Goal: Information Seeking & Learning: Learn about a topic

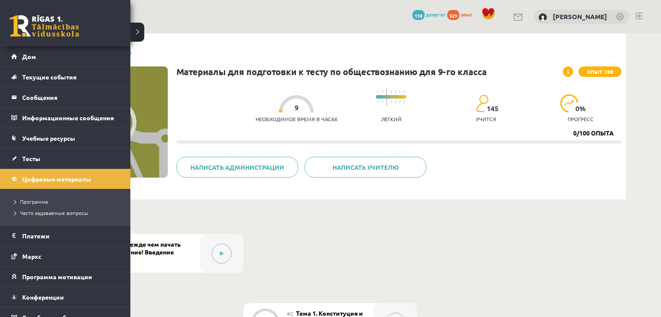
scroll to position [233, 0]
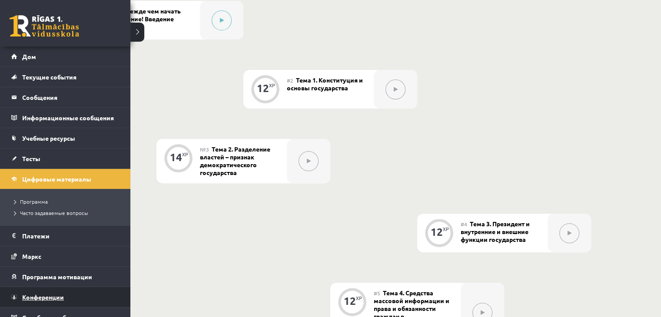
click at [31, 294] on font "Конференции" at bounding box center [43, 297] width 42 height 8
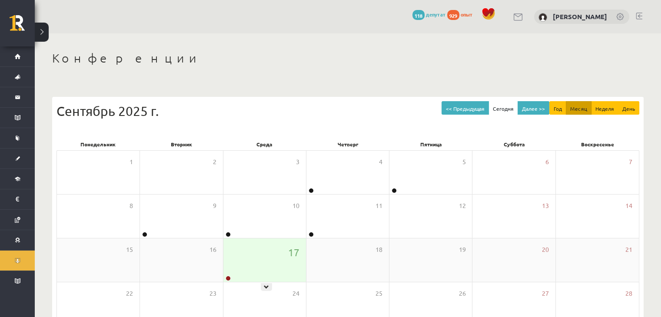
click at [270, 256] on div "17" at bounding box center [264, 259] width 83 height 43
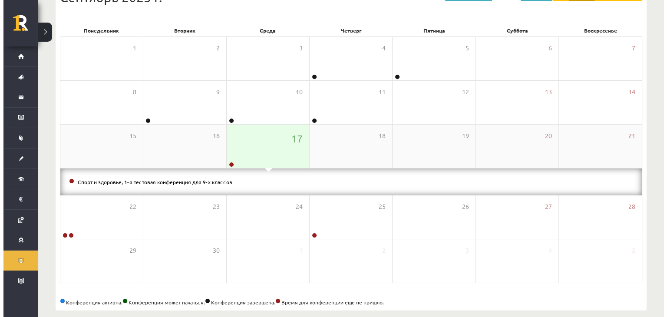
scroll to position [125, 0]
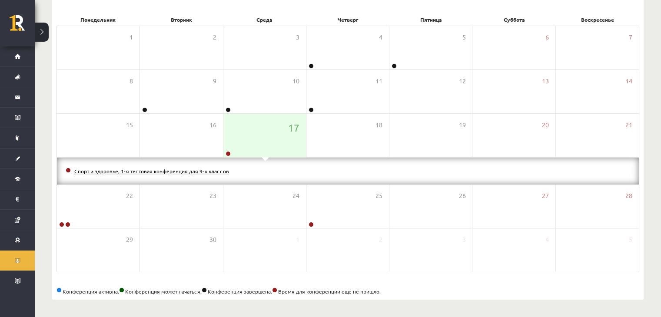
click at [153, 172] on font "Спорт и здоровье, 1-я тестовая конференция для 9-х классов" at bounding box center [151, 171] width 155 height 7
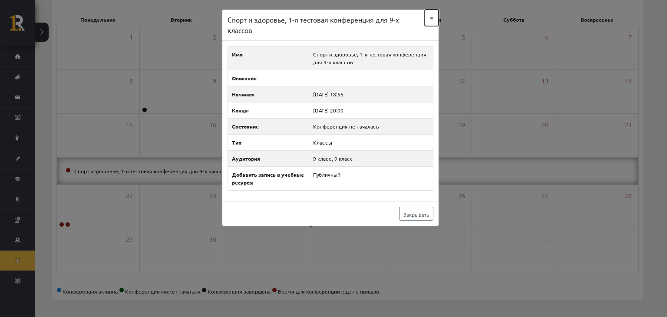
click at [433, 18] on font "×" at bounding box center [431, 17] width 3 height 8
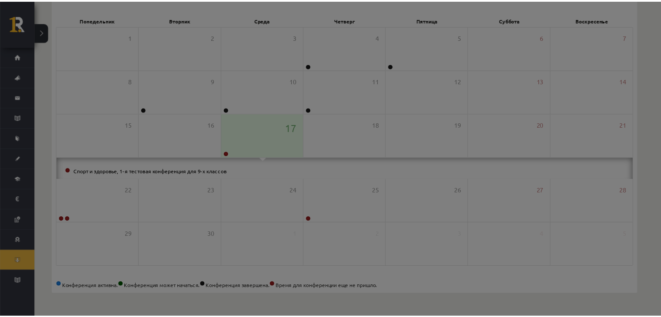
scroll to position [97, 0]
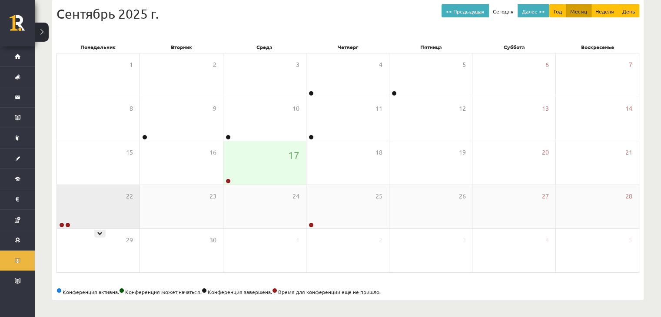
click at [83, 200] on div "22" at bounding box center [98, 206] width 83 height 43
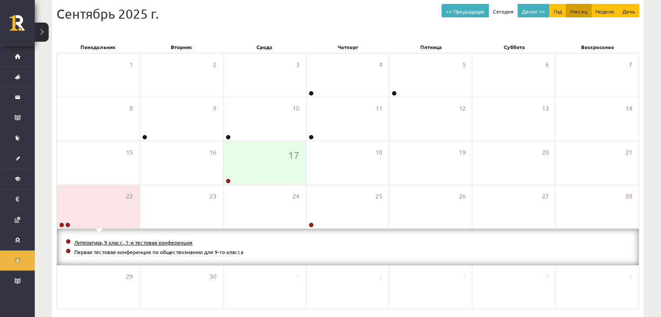
click at [107, 239] on font "Литература, 9 класс, 1-я тестовая конференция" at bounding box center [133, 242] width 118 height 7
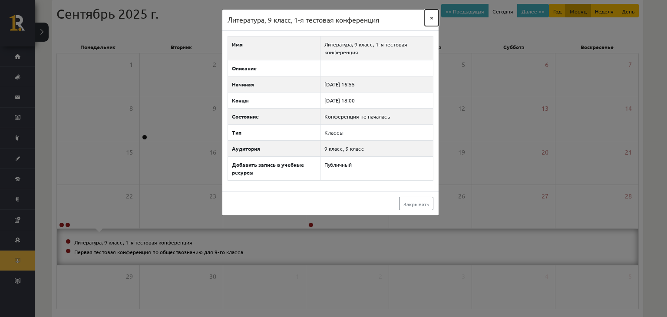
click at [428, 18] on button "×" at bounding box center [432, 18] width 14 height 17
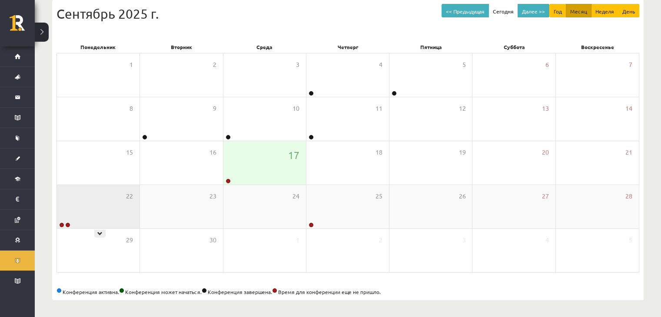
click at [115, 218] on div "22" at bounding box center [98, 206] width 83 height 43
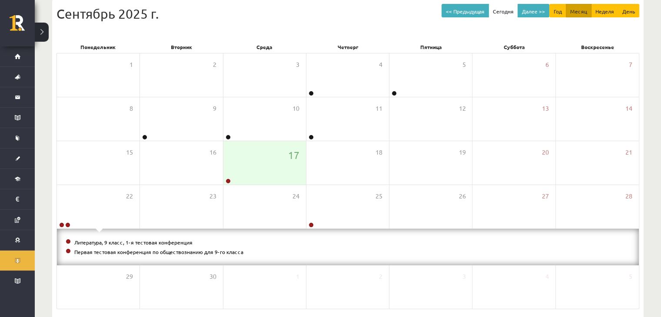
click at [98, 252] on font "Первая тестовая конференция по обществознанию для 9-го класса" at bounding box center [158, 251] width 169 height 7
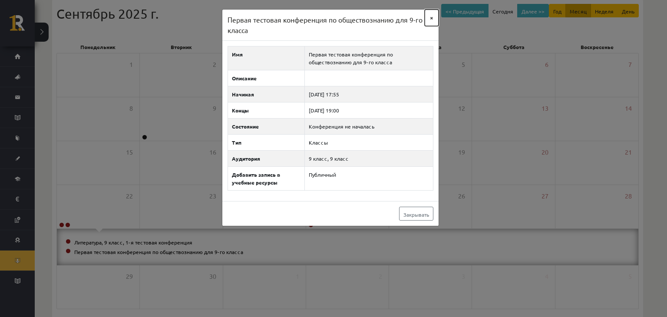
click at [432, 20] on font "×" at bounding box center [431, 17] width 3 height 8
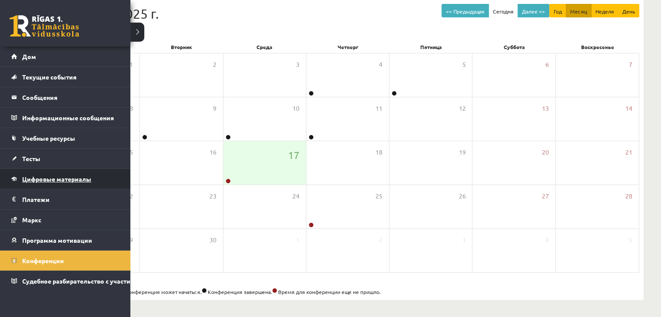
click at [46, 170] on link "Цифровые материалы" at bounding box center [65, 179] width 108 height 20
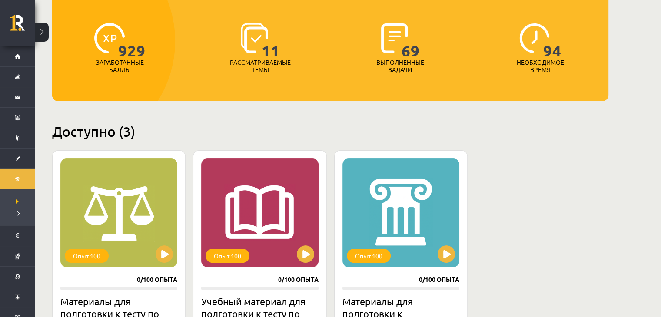
scroll to position [195, 0]
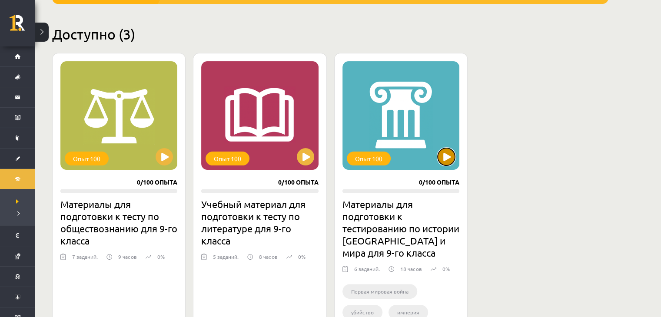
click at [453, 159] on button at bounding box center [445, 156] width 17 height 17
